Goal: Information Seeking & Learning: Learn about a topic

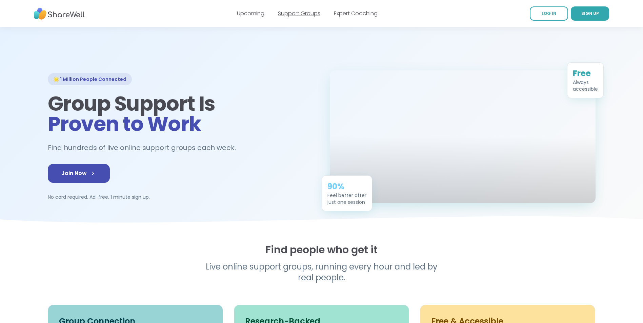
click at [299, 15] on link "Support Groups" at bounding box center [299, 13] width 42 height 8
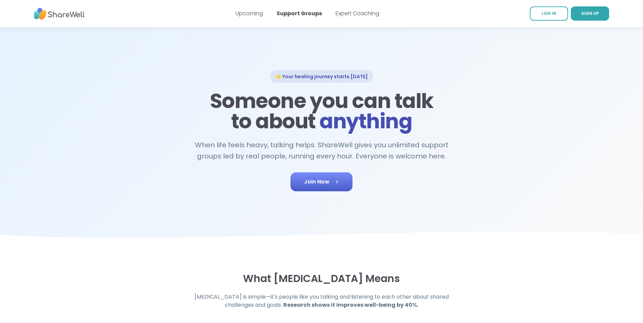
click at [322, 187] on link "Join Now" at bounding box center [322, 182] width 62 height 19
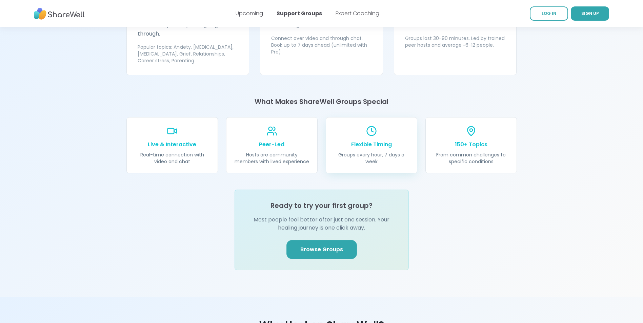
scroll to position [712, 0]
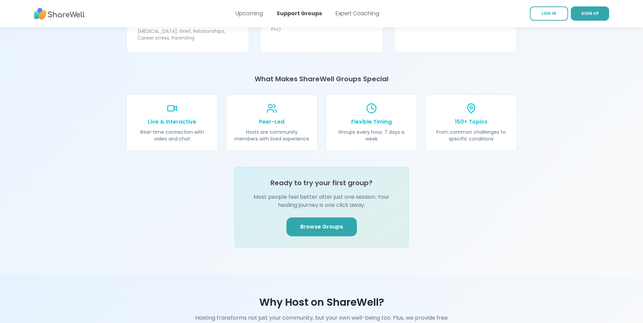
click at [335, 221] on link "Browse Groups" at bounding box center [321, 227] width 71 height 19
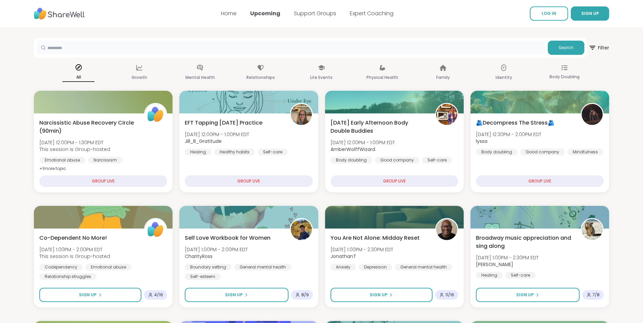
click at [118, 45] on input "text" at bounding box center [291, 48] width 509 height 14
type input "******"
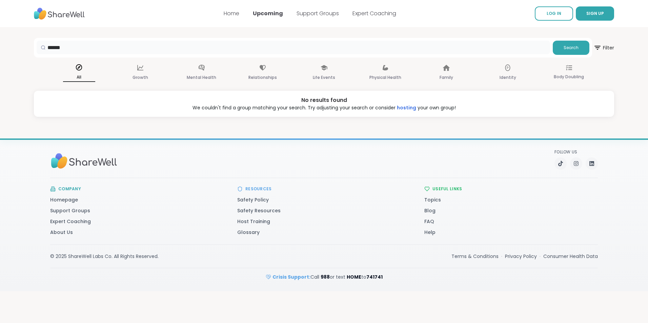
drag, startPoint x: 80, startPoint y: 47, endPoint x: -25, endPoint y: 47, distance: 104.4
click at [0, 47] on html "Support Sign Up Log In Home Upcoming Support Groups Expert Coaching LOG IN SIGN…" at bounding box center [324, 161] width 648 height 323
type input "*****"
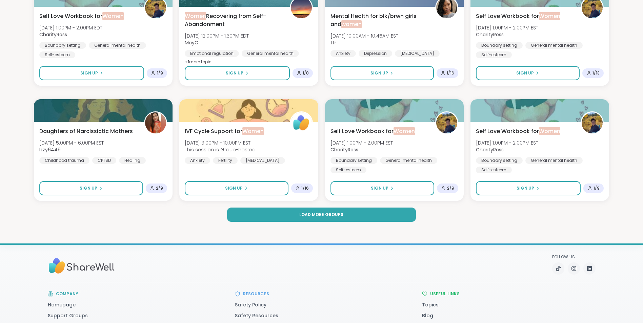
scroll to position [983, 0]
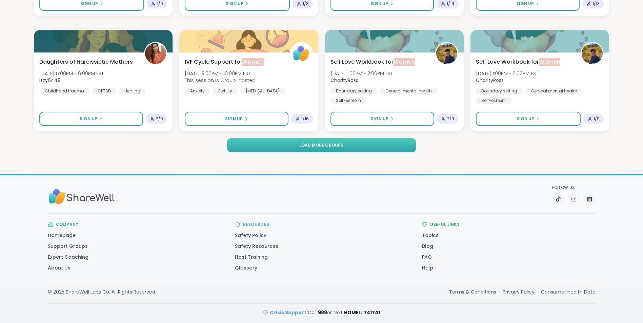
click at [273, 152] on button "Load more groups" at bounding box center [321, 145] width 189 height 14
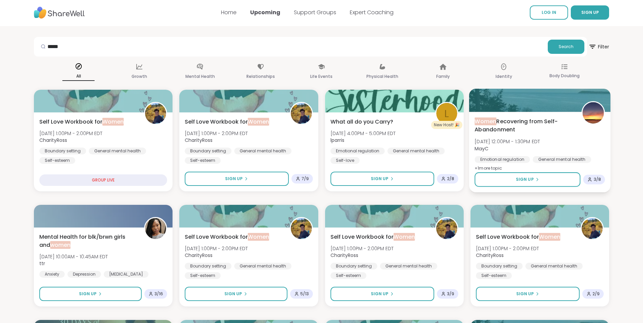
scroll to position [0, 0]
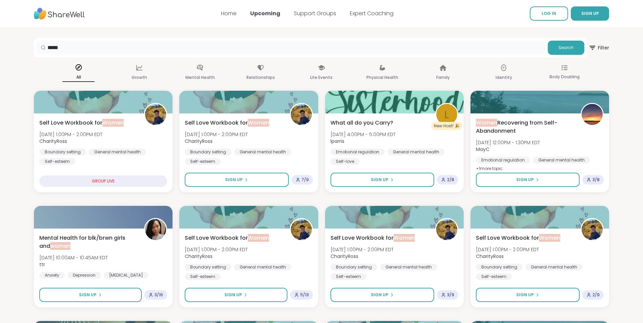
click at [89, 46] on input "*****" at bounding box center [291, 48] width 509 height 14
click at [136, 76] on p "Growth" at bounding box center [140, 78] width 16 height 8
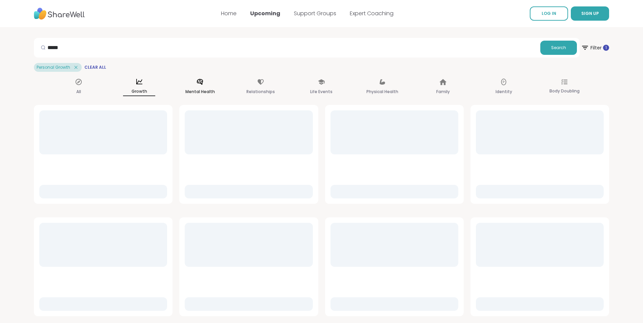
click at [204, 94] on p "Mental Health" at bounding box center [199, 92] width 29 height 8
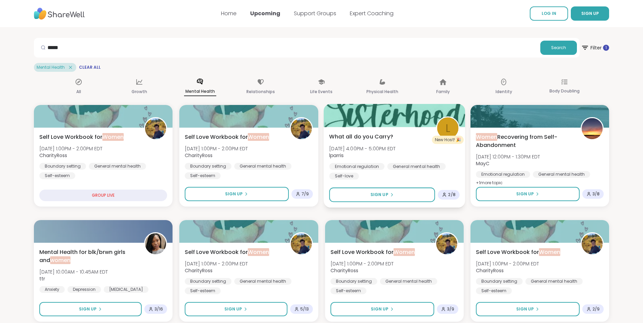
drag, startPoint x: 435, startPoint y: 241, endPoint x: 431, endPoint y: 160, distance: 80.8
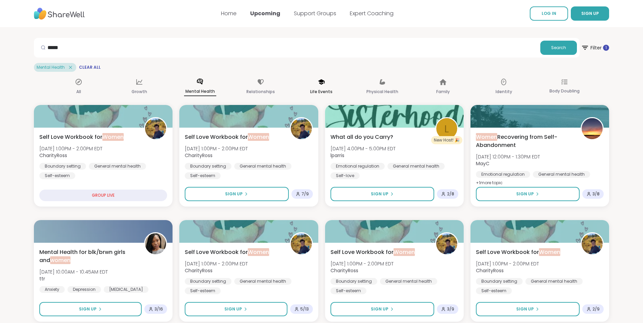
click at [322, 90] on p "Life Events" at bounding box center [321, 92] width 22 height 8
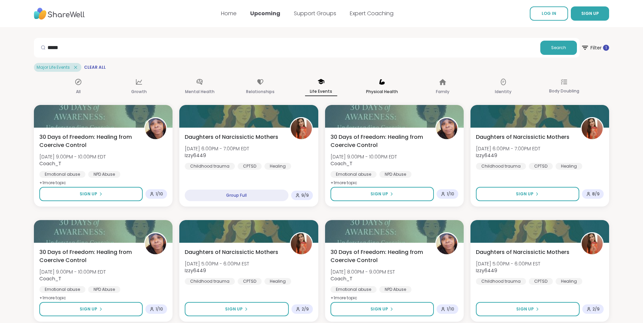
click at [384, 92] on p "Physical Health" at bounding box center [382, 92] width 32 height 8
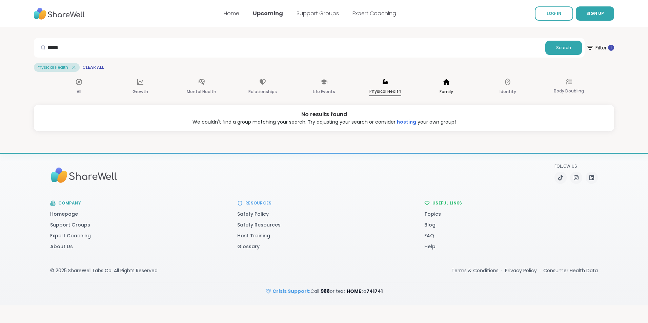
click at [438, 85] on div "Family" at bounding box center [447, 87] width 32 height 25
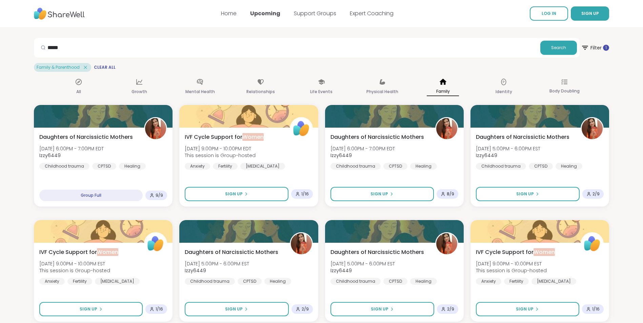
click at [46, 12] on img at bounding box center [59, 13] width 51 height 19
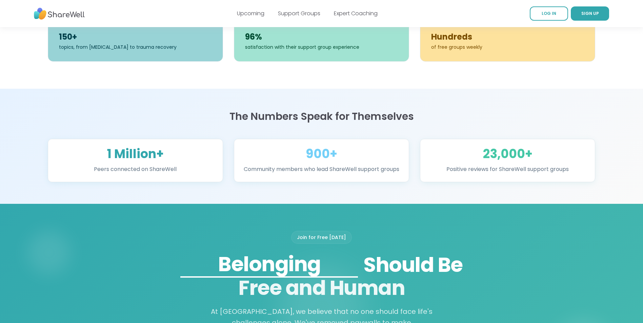
scroll to position [441, 0]
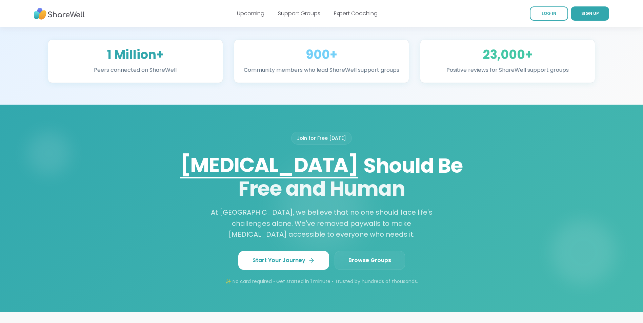
click at [379, 260] on link "Browse Groups" at bounding box center [370, 260] width 71 height 19
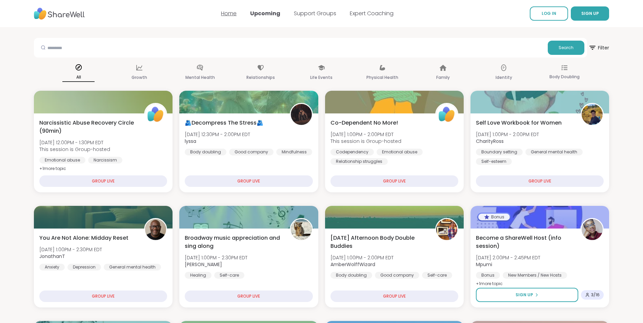
click at [222, 13] on link "Home" at bounding box center [229, 13] width 16 height 8
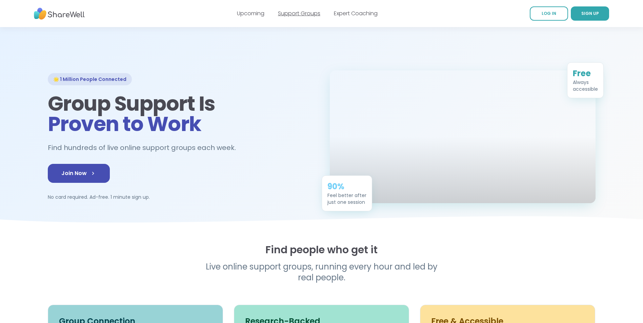
click at [297, 13] on link "Support Groups" at bounding box center [299, 13] width 42 height 8
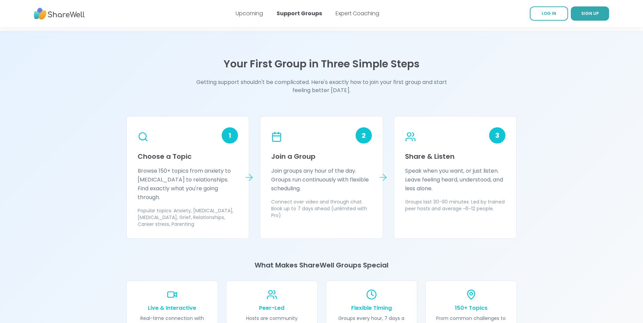
scroll to position [678, 0]
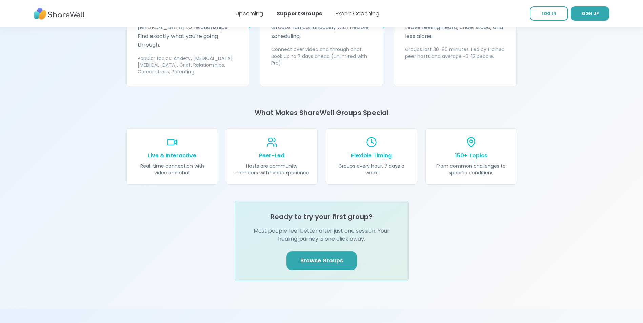
click at [336, 257] on span "Browse Groups" at bounding box center [321, 261] width 43 height 8
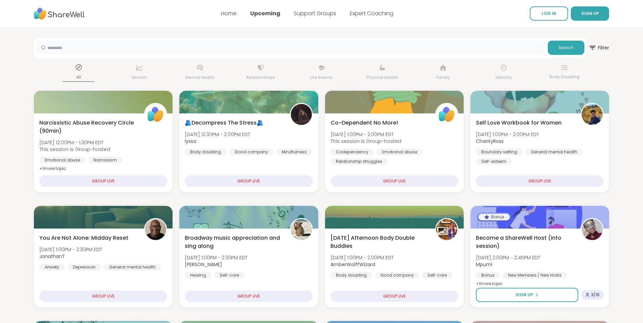
click at [242, 49] on input "text" at bounding box center [291, 48] width 509 height 14
type input "***"
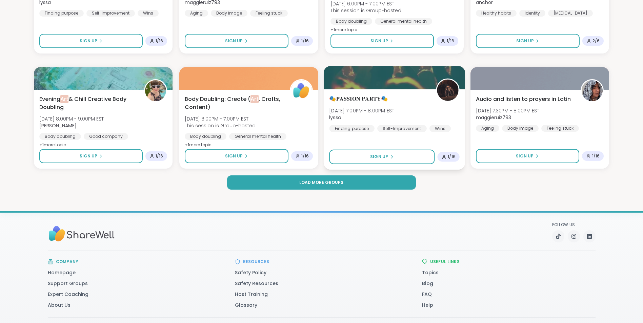
scroll to position [949, 0]
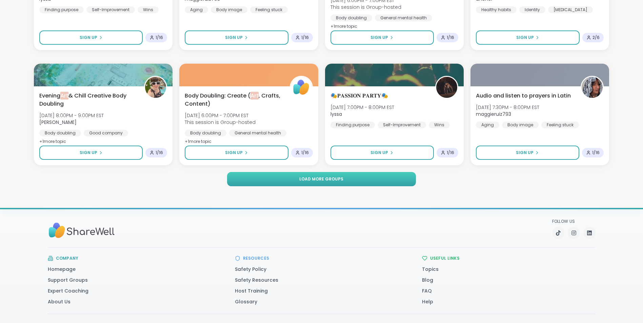
click at [333, 182] on span "Load more groups" at bounding box center [321, 179] width 44 height 6
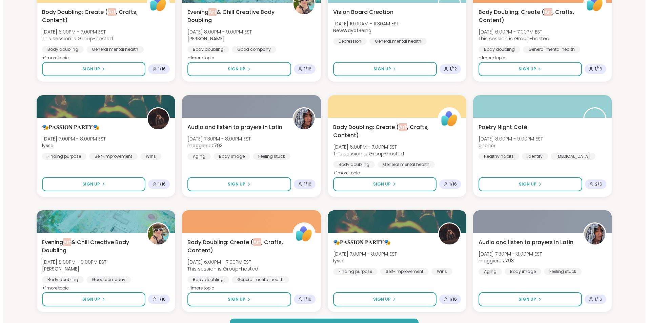
scroll to position [0, 0]
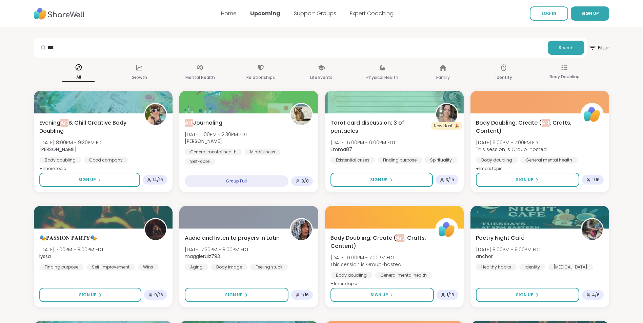
drag, startPoint x: 443, startPoint y: 196, endPoint x: 371, endPoint y: 4, distance: 204.4
click at [321, 74] on p "Life Events" at bounding box center [321, 78] width 22 height 8
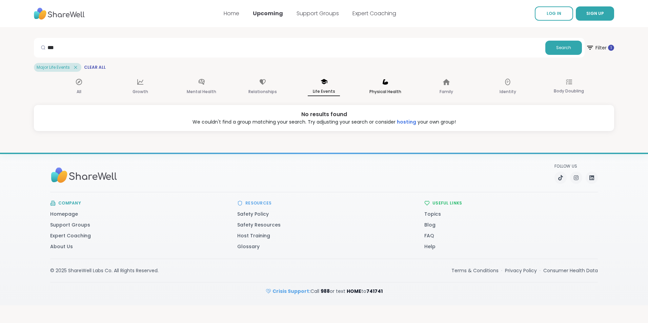
click at [375, 87] on div "Physical Health" at bounding box center [385, 87] width 32 height 25
click at [452, 90] on div "Family" at bounding box center [447, 87] width 32 height 25
click at [69, 20] on img at bounding box center [59, 13] width 51 height 19
